Goal: Transaction & Acquisition: Purchase product/service

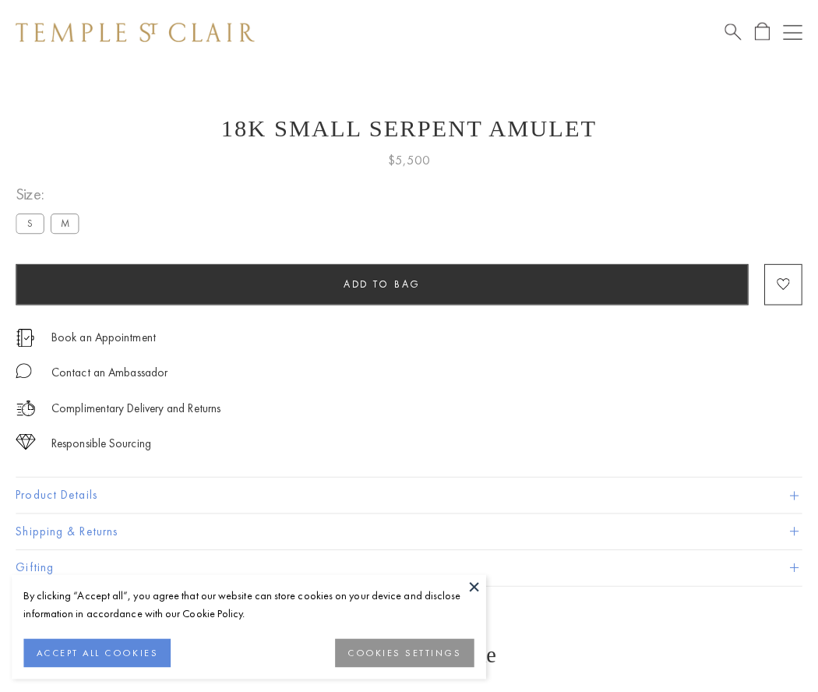
scroll to position [31, 0]
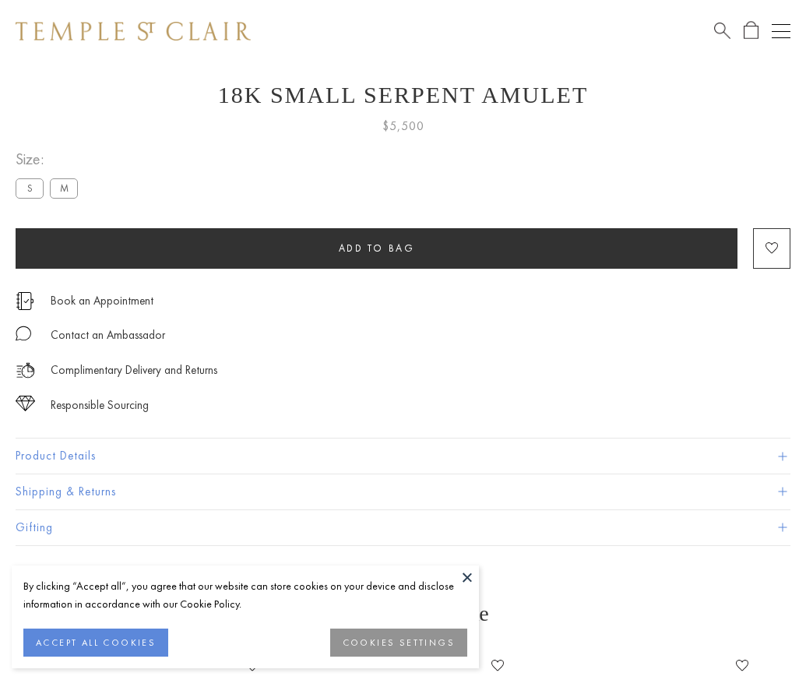
click at [376, 248] on span "Add to bag" at bounding box center [377, 247] width 76 height 13
